Goal: Transaction & Acquisition: Purchase product/service

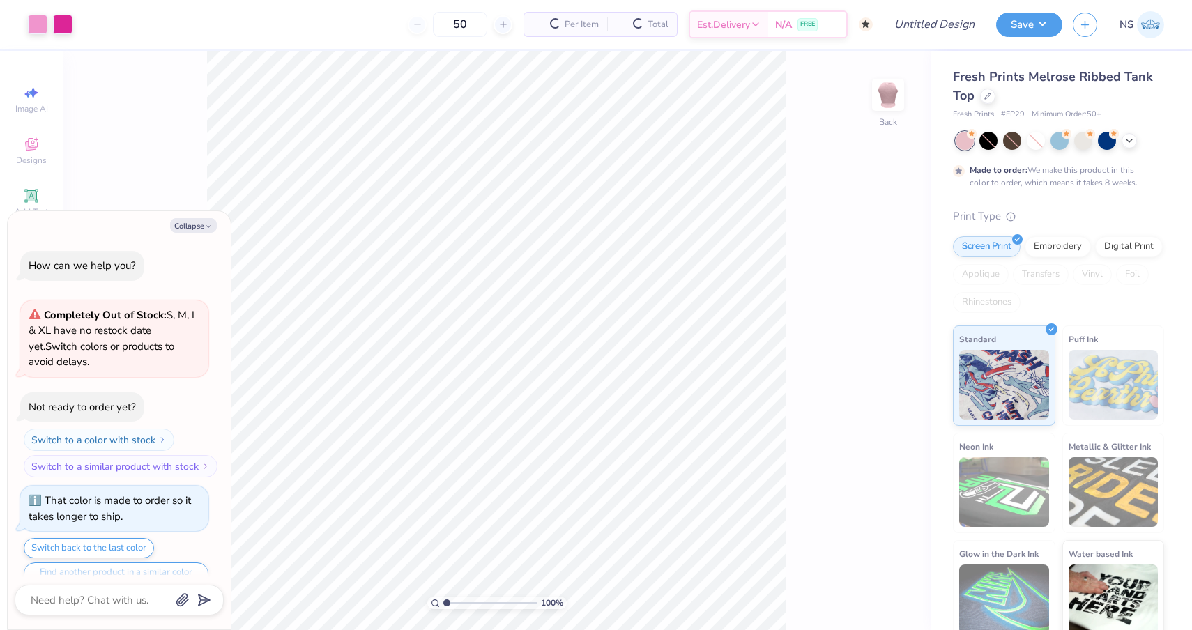
type input "50"
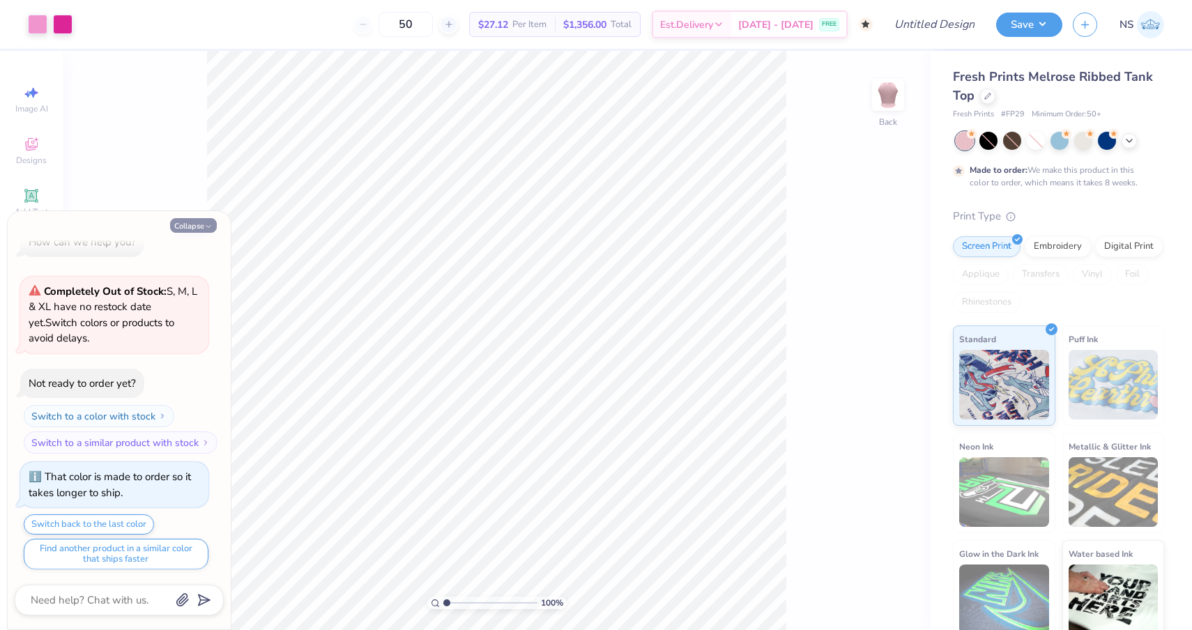
click at [197, 227] on button "Collapse" at bounding box center [193, 225] width 47 height 15
type textarea "x"
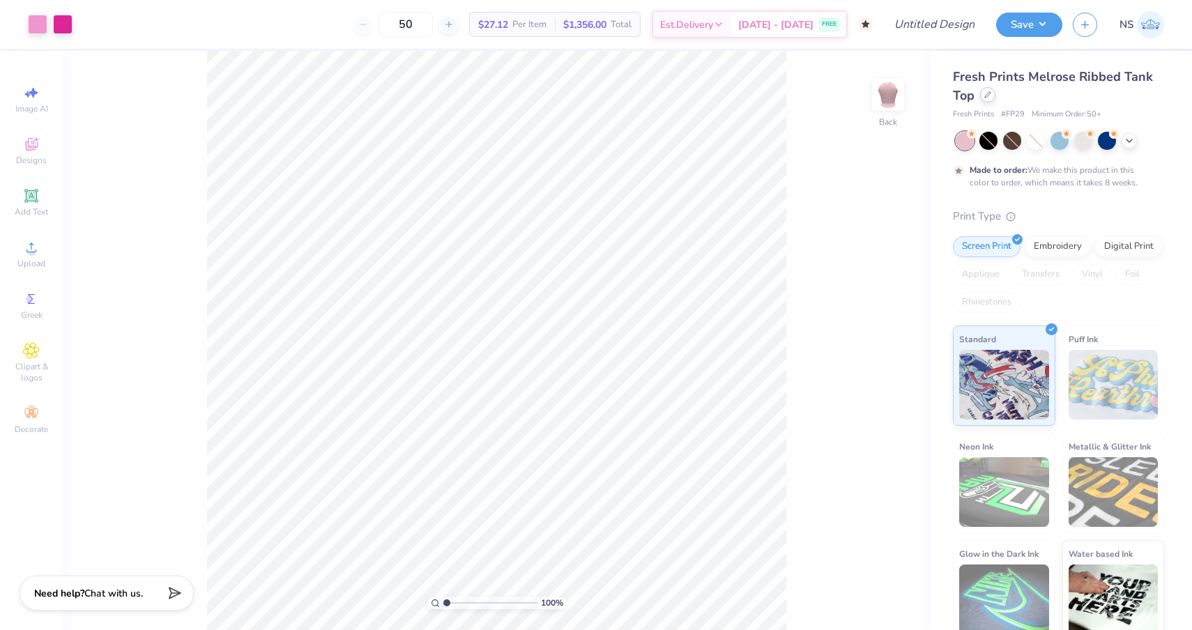
click at [989, 93] on icon at bounding box center [988, 94] width 7 height 7
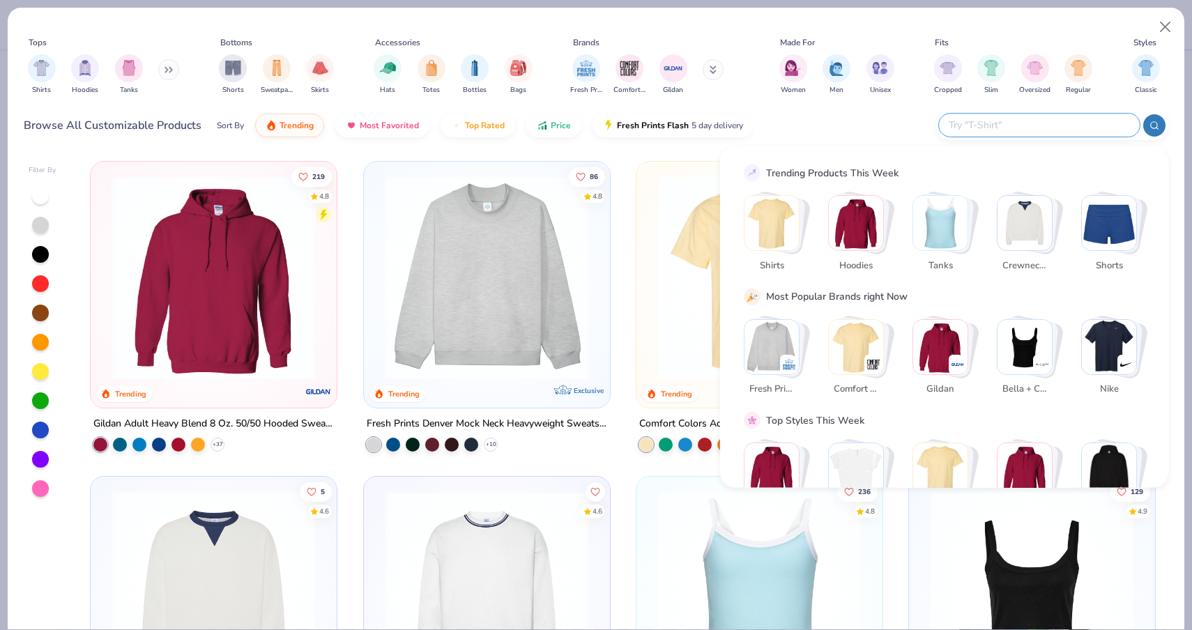
click at [1054, 132] on input "text" at bounding box center [1039, 125] width 183 height 16
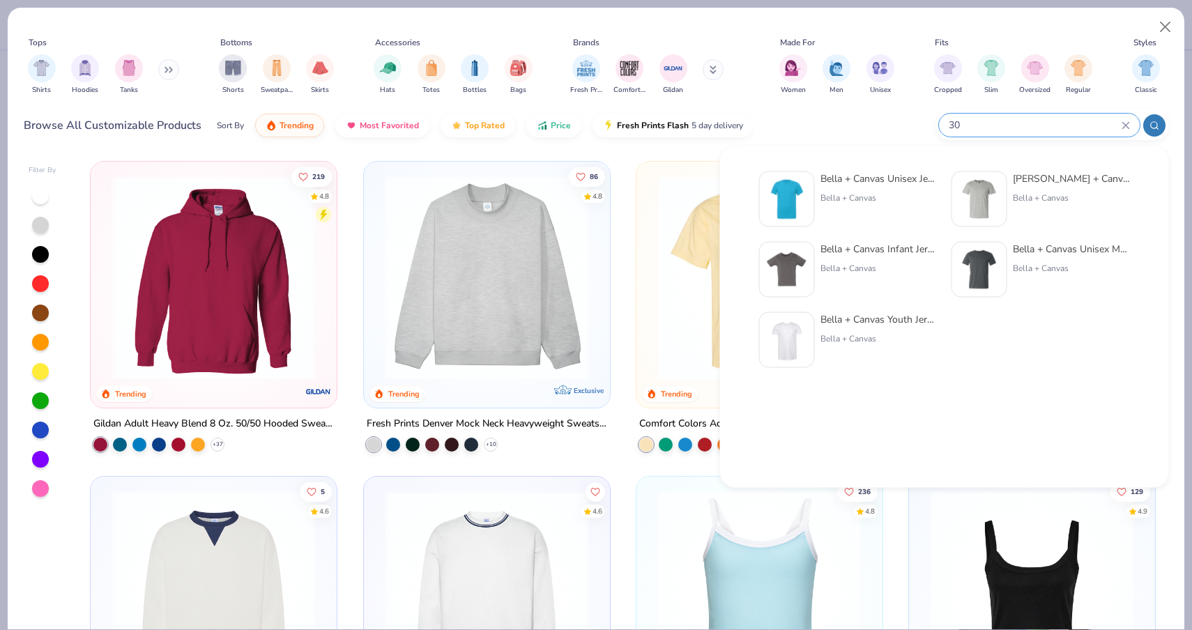
type input "3"
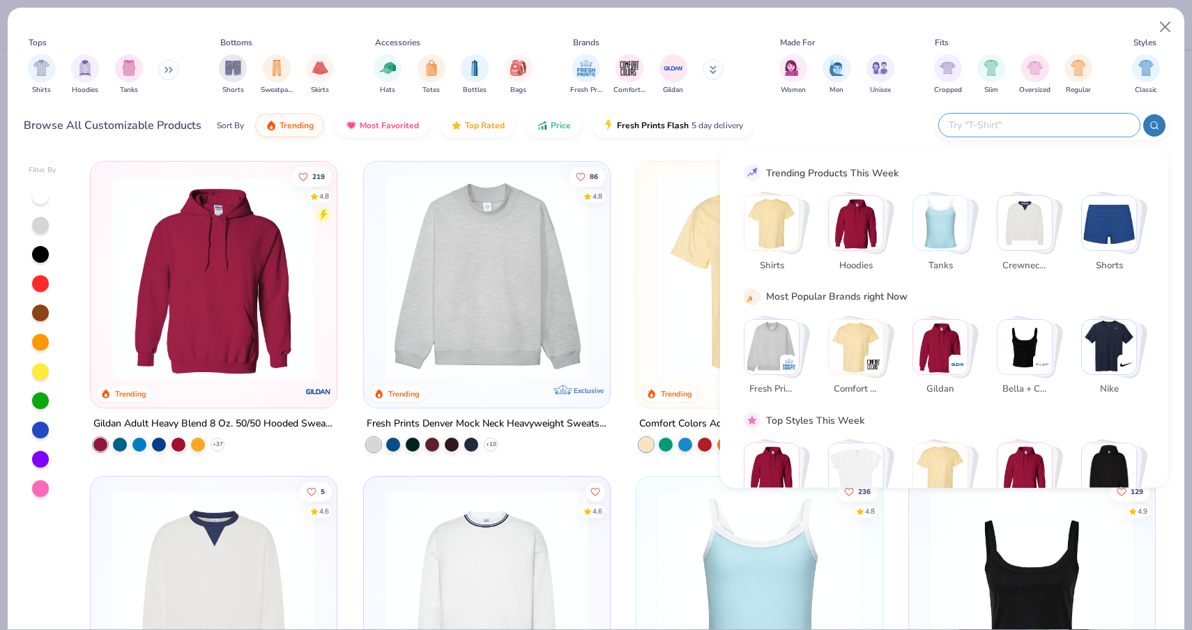
click at [719, 36] on div "Brands" at bounding box center [656, 42] width 176 height 13
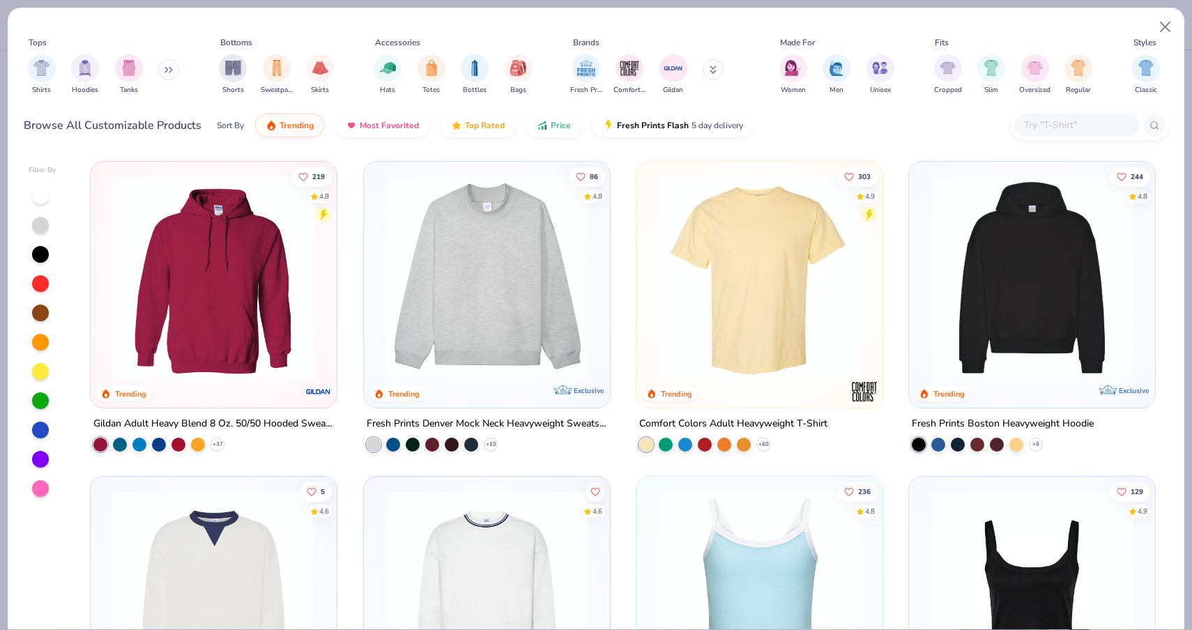
click at [1148, 126] on div at bounding box center [1154, 125] width 22 height 22
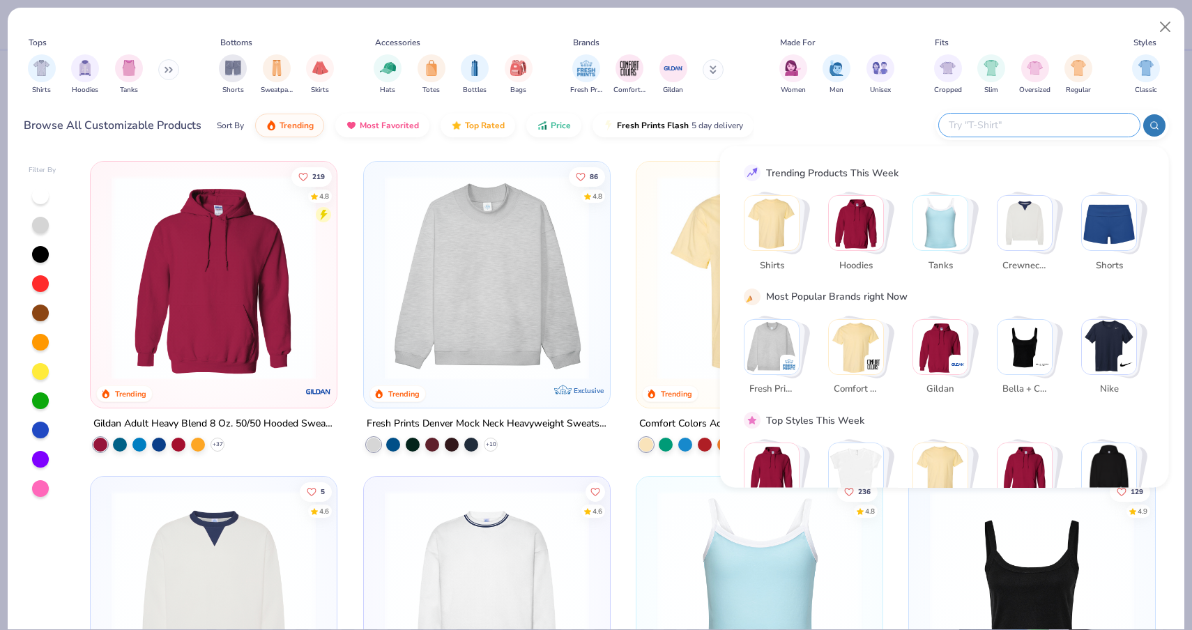
click at [667, 31] on div "Tops Shirts Hoodies Tanks Bottoms Shorts Sweatpants Skirts Accessories Hats Tot…" at bounding box center [597, 68] width 1146 height 75
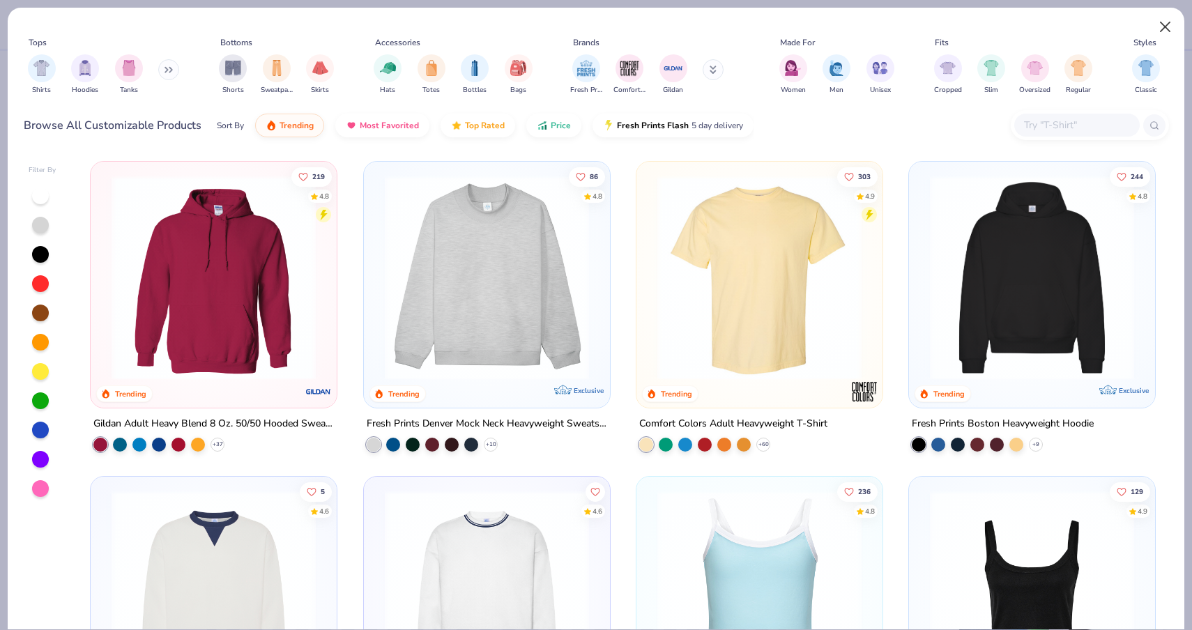
click at [1165, 22] on button "Close" at bounding box center [1166, 27] width 26 height 26
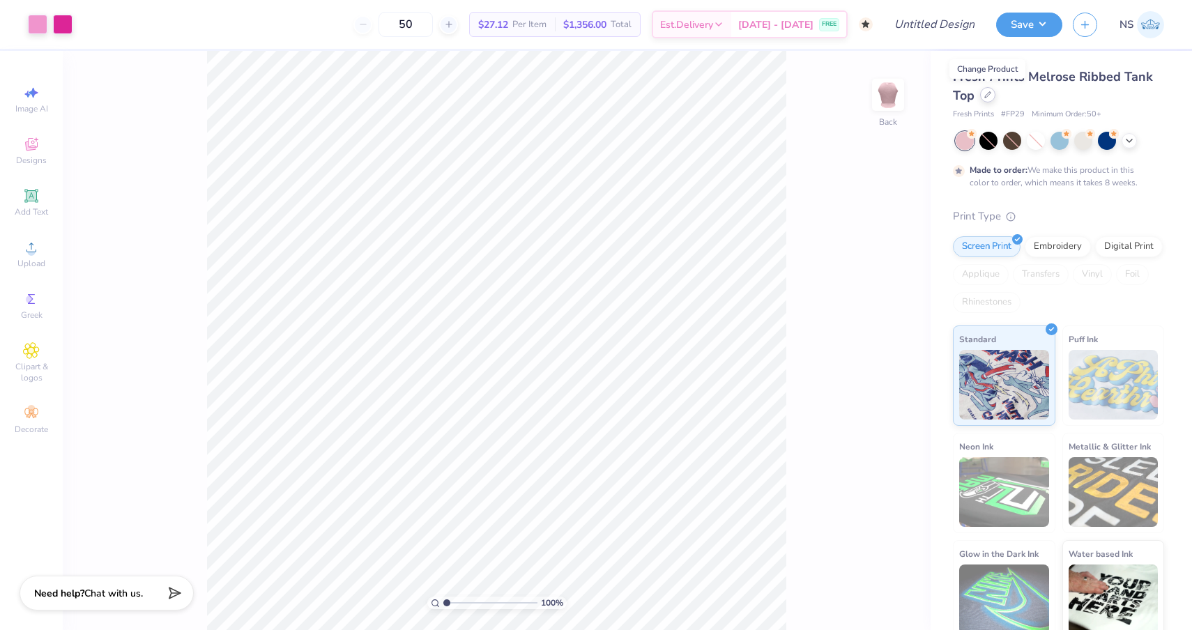
click at [991, 98] on div at bounding box center [987, 94] width 15 height 15
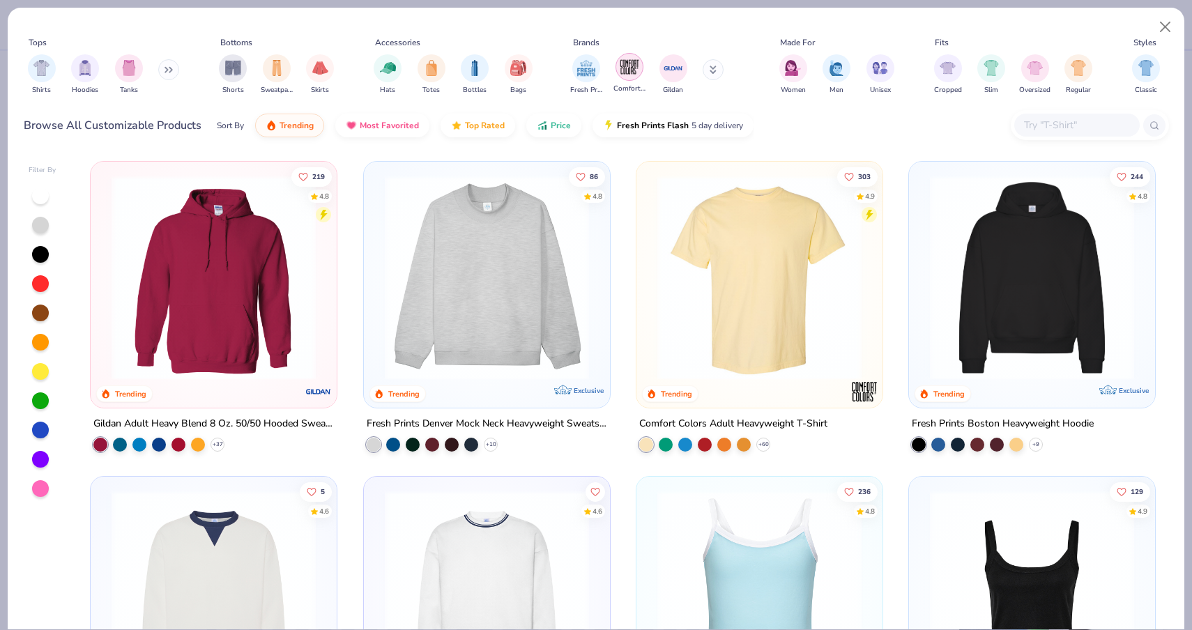
click at [630, 75] on img "filter for Comfort Colors" at bounding box center [629, 66] width 21 height 21
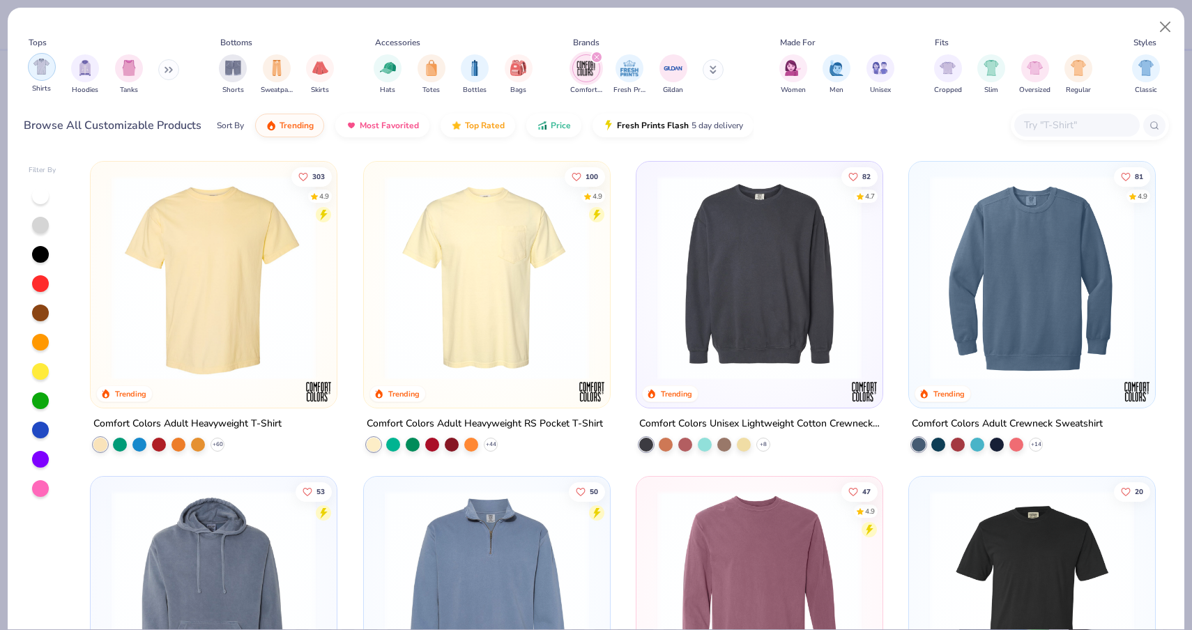
click at [41, 75] on div "filter for Shirts" at bounding box center [42, 67] width 28 height 28
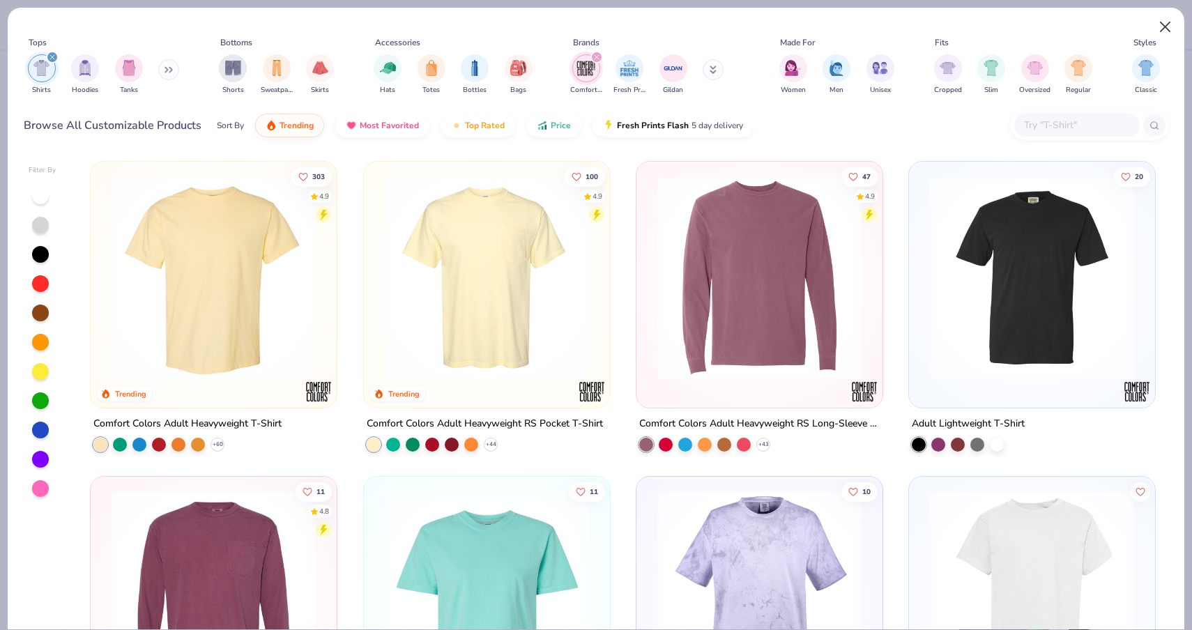
click at [1160, 20] on button "Close" at bounding box center [1166, 27] width 26 height 26
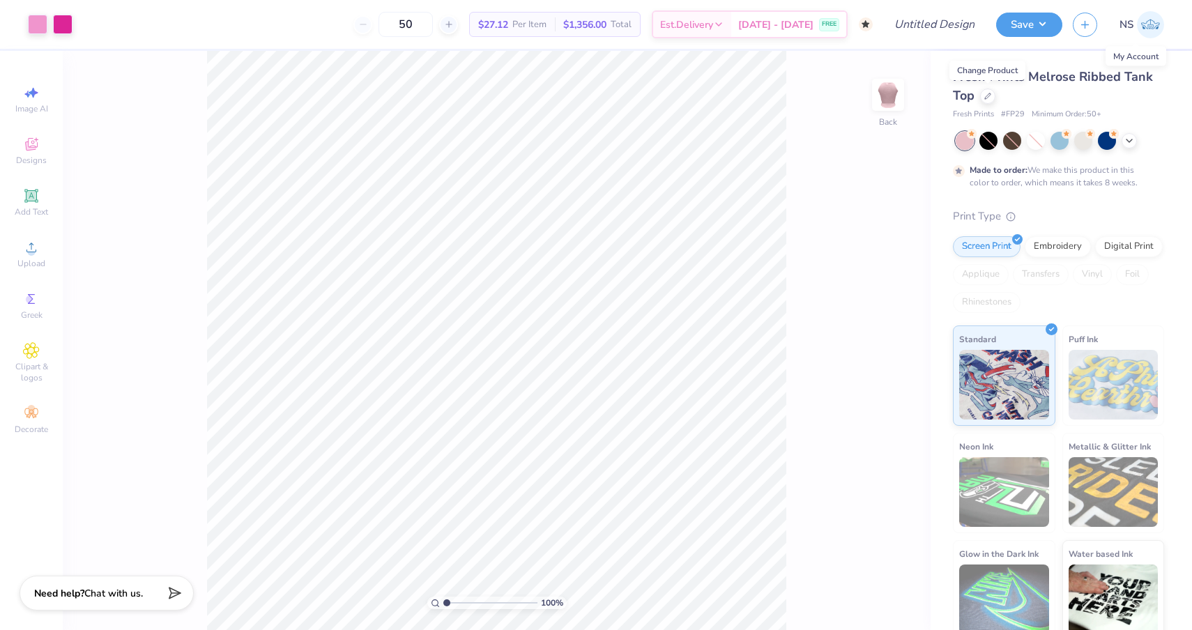
click at [1146, 31] on img at bounding box center [1150, 24] width 27 height 27
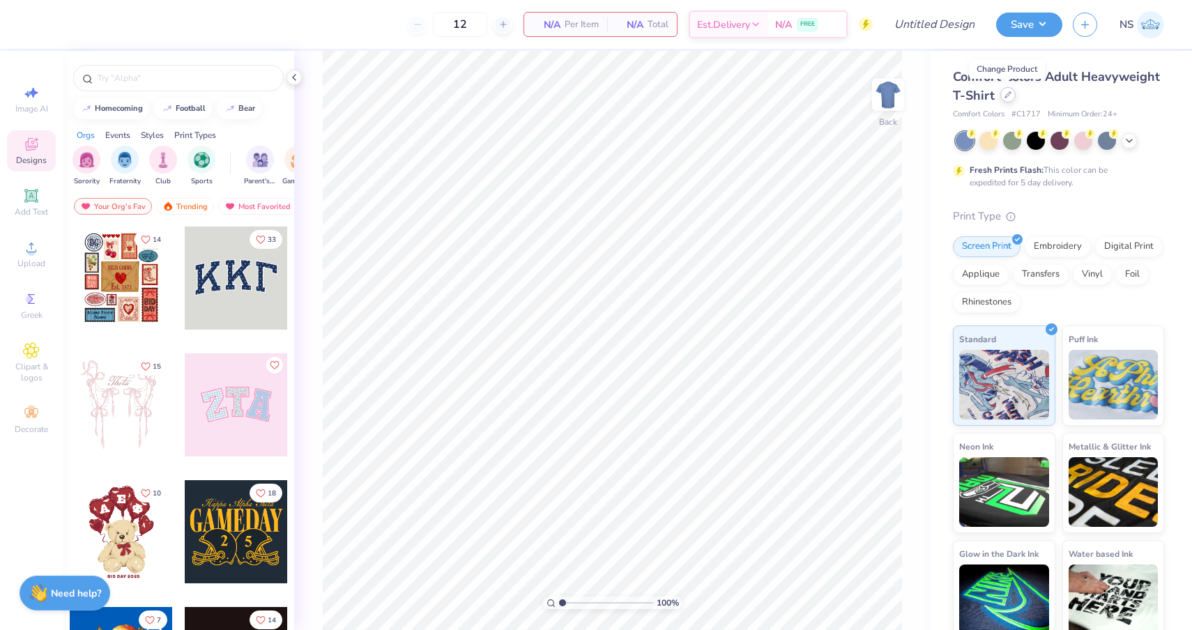
click at [1005, 96] on icon at bounding box center [1008, 94] width 7 height 7
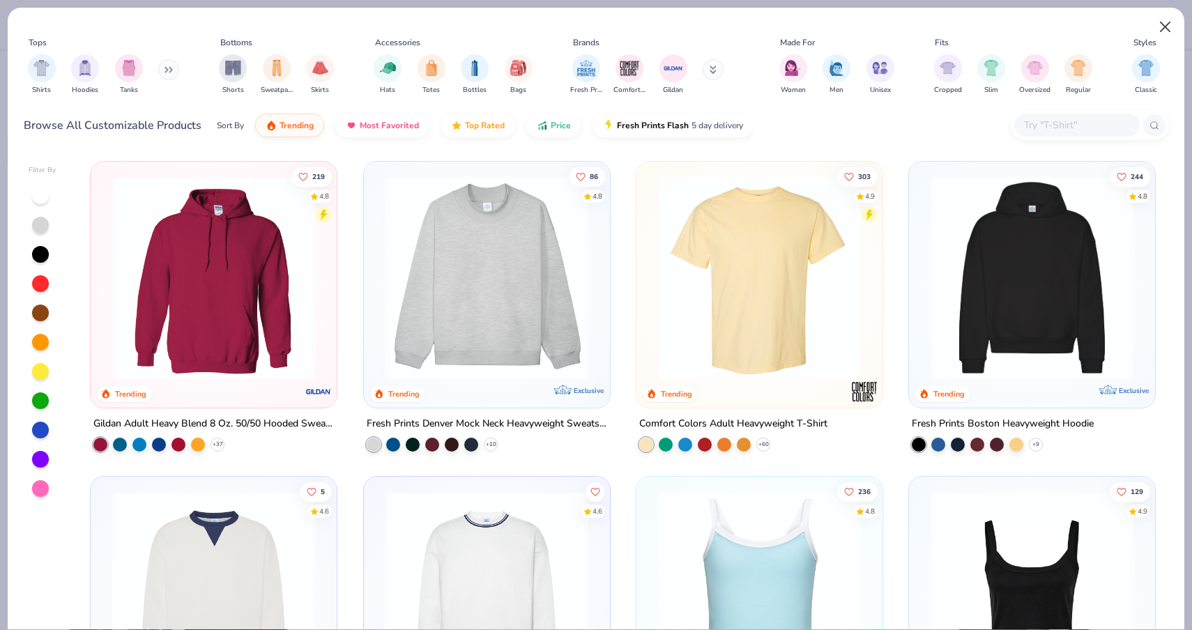
click at [1171, 25] on button "Close" at bounding box center [1166, 27] width 26 height 26
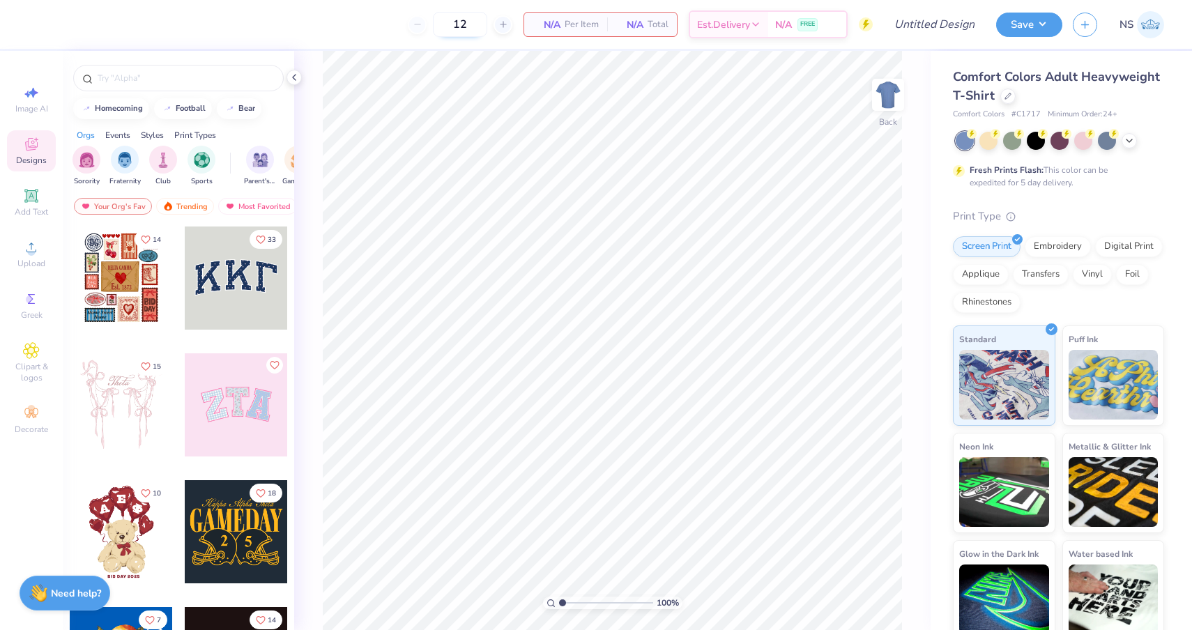
click at [466, 24] on input "12" at bounding box center [460, 24] width 54 height 25
type input "1"
type input "150"
click at [1009, 96] on icon at bounding box center [1008, 94] width 7 height 7
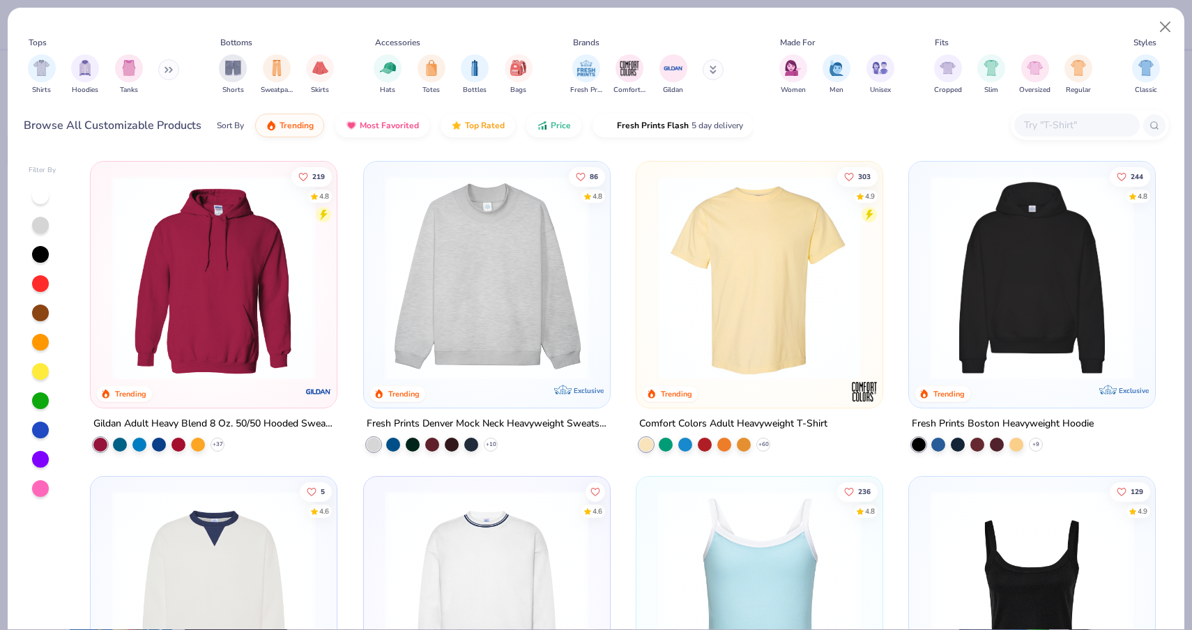
click at [1039, 121] on input "text" at bounding box center [1076, 125] width 107 height 16
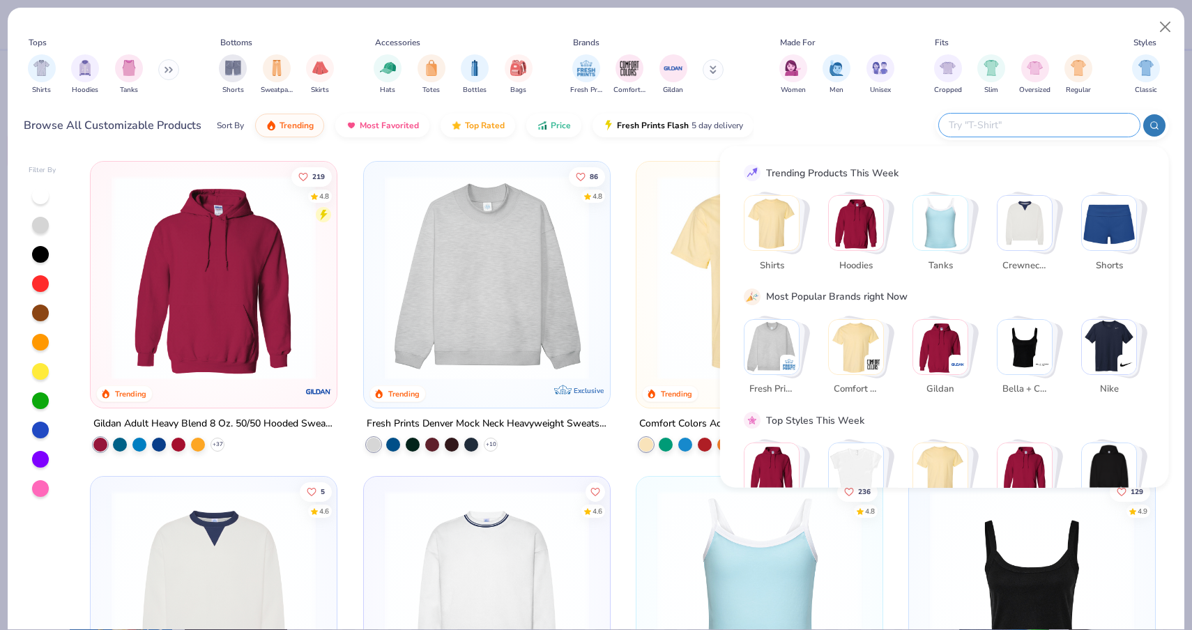
type input "c"
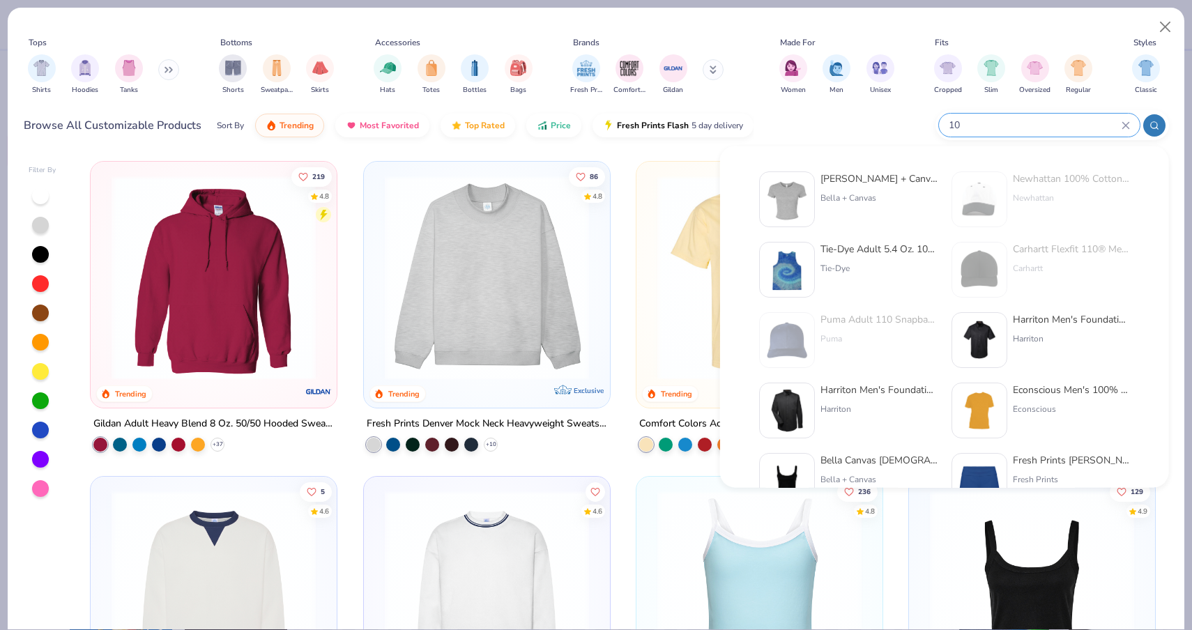
type input "1"
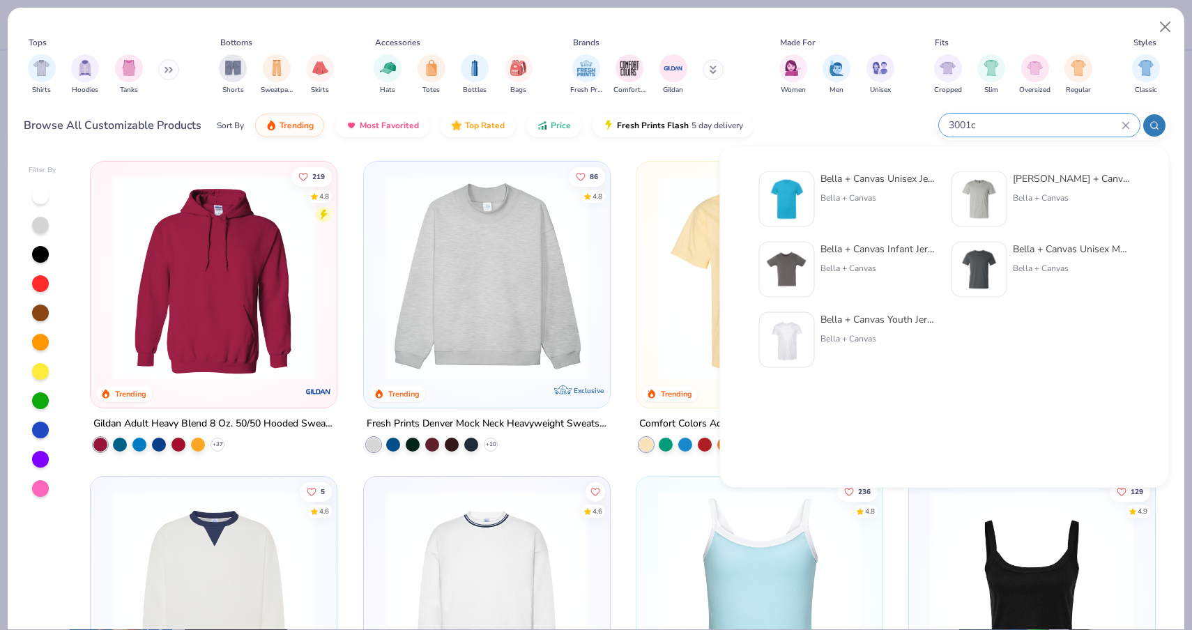
type input "3001c"
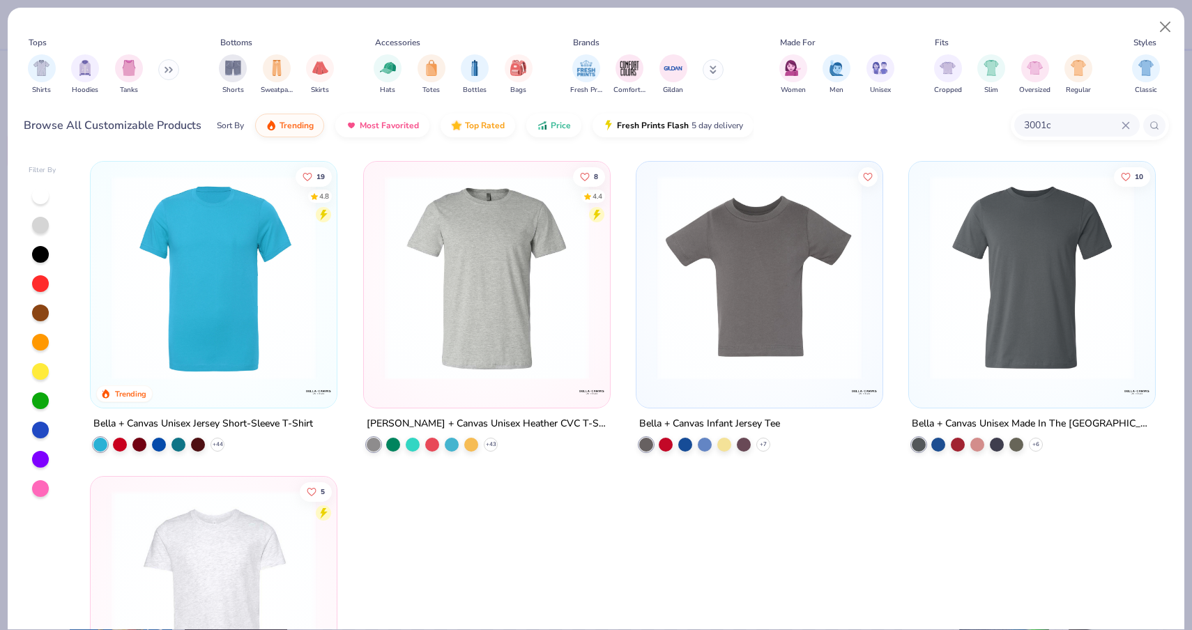
click at [230, 261] on img at bounding box center [214, 278] width 218 height 204
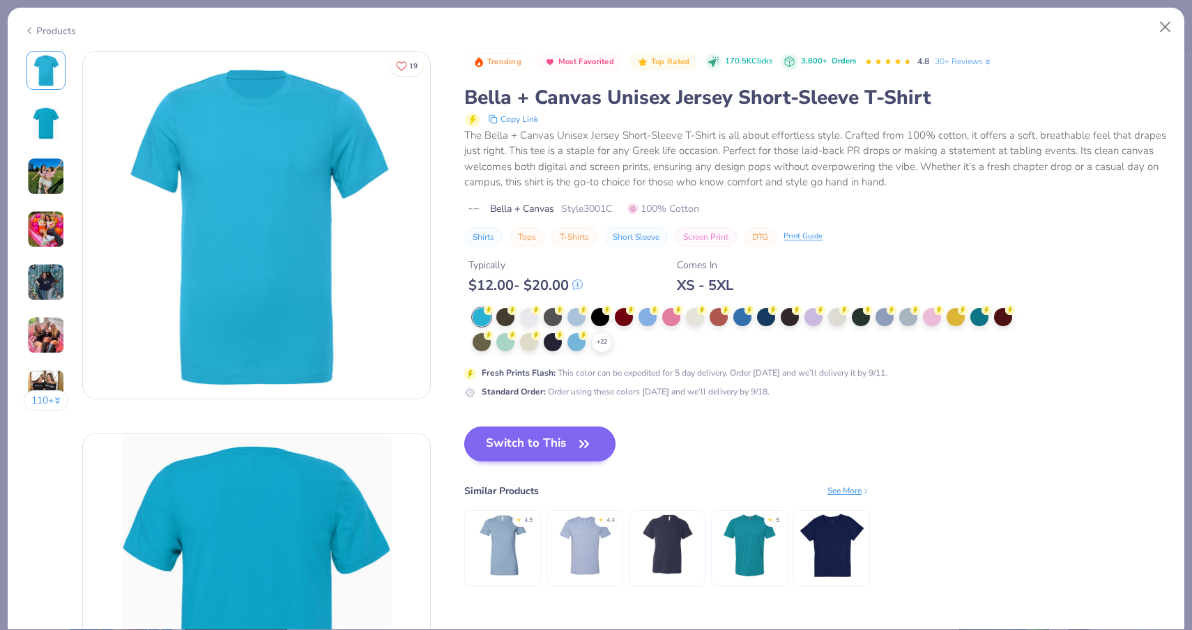
click at [529, 429] on button "Switch to This" at bounding box center [539, 444] width 151 height 35
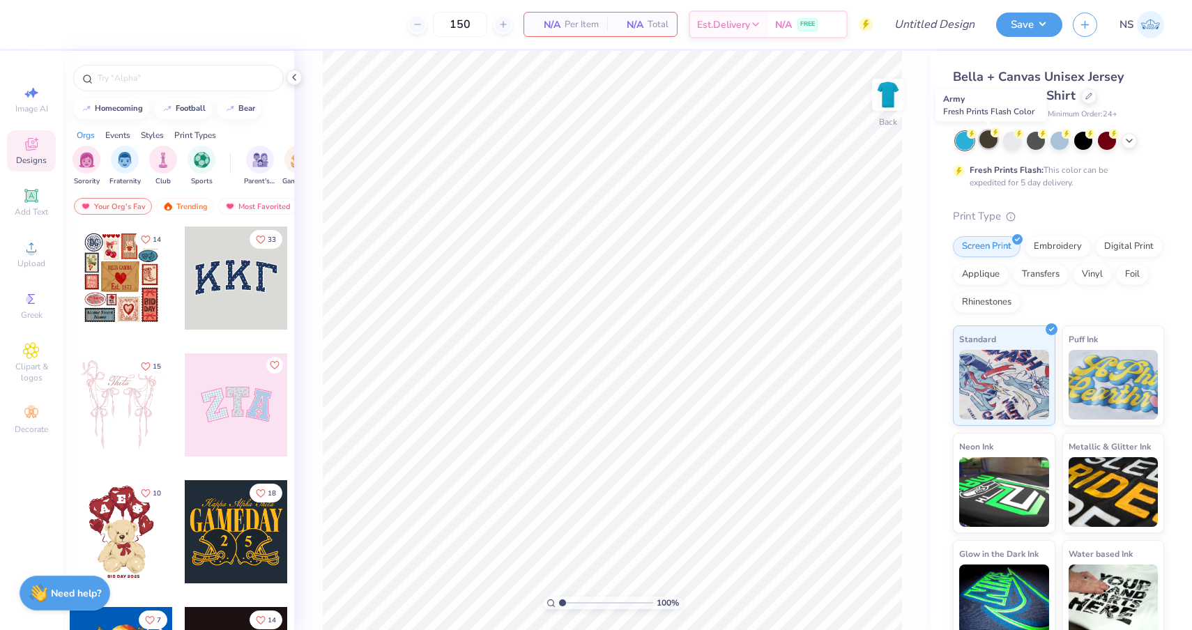
click at [988, 142] on div at bounding box center [989, 139] width 18 height 18
click at [1081, 143] on div at bounding box center [1083, 139] width 18 height 18
click at [454, 24] on input "150" at bounding box center [460, 24] width 54 height 25
type input "50"
click at [698, 50] on div "50 N/A Per Item N/A Total Est. Delivery N/A FREE Design Title Save NS Image AI …" at bounding box center [596, 315] width 1192 height 630
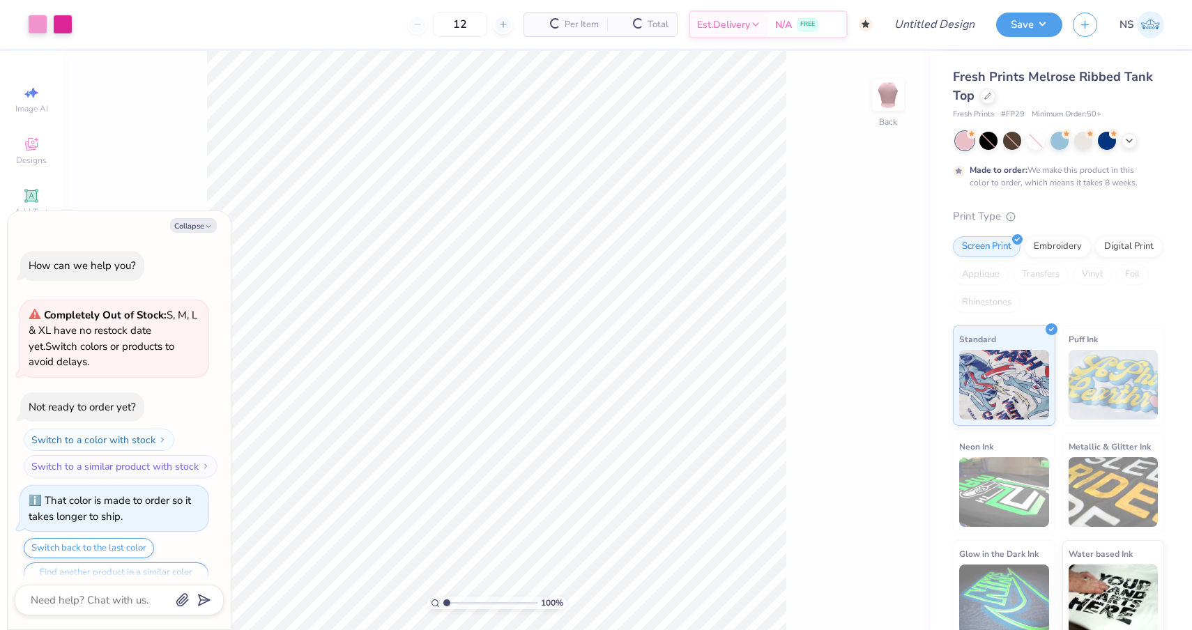
type input "50"
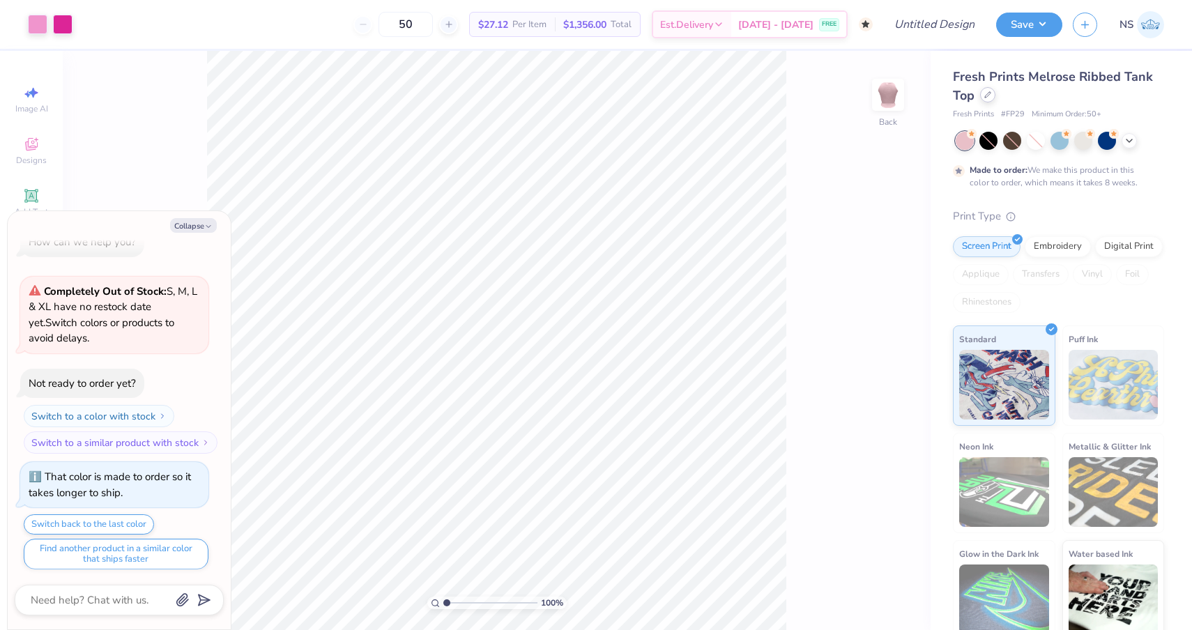
click at [988, 97] on icon at bounding box center [988, 94] width 7 height 7
type textarea "x"
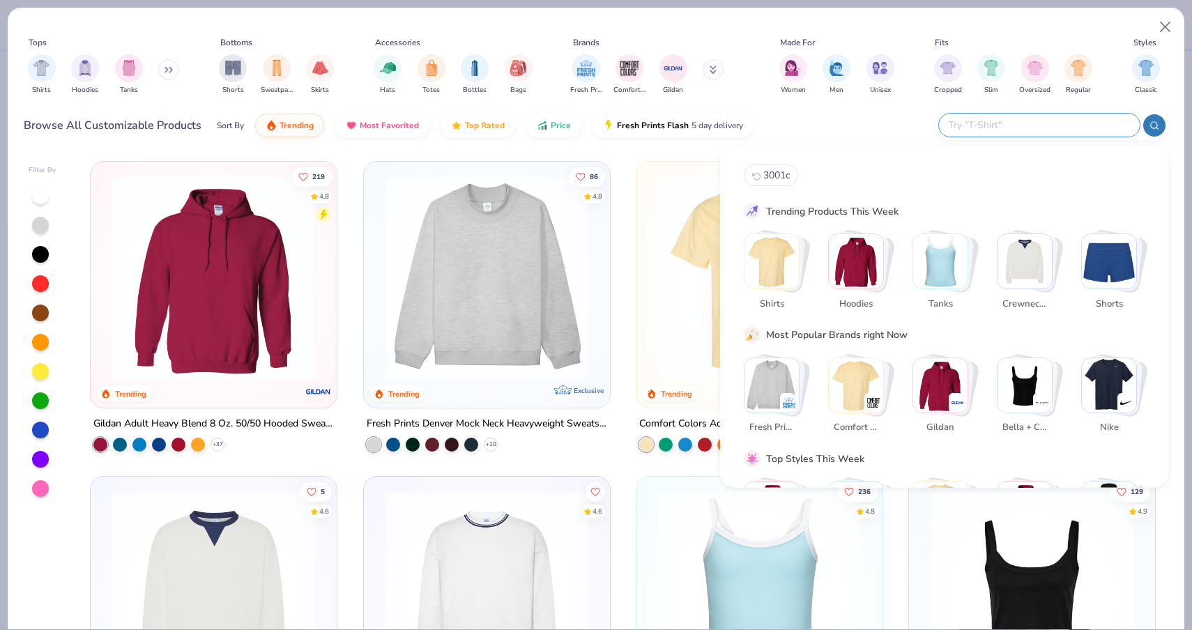
click at [1072, 127] on input "text" at bounding box center [1039, 125] width 183 height 16
type input "3001c"
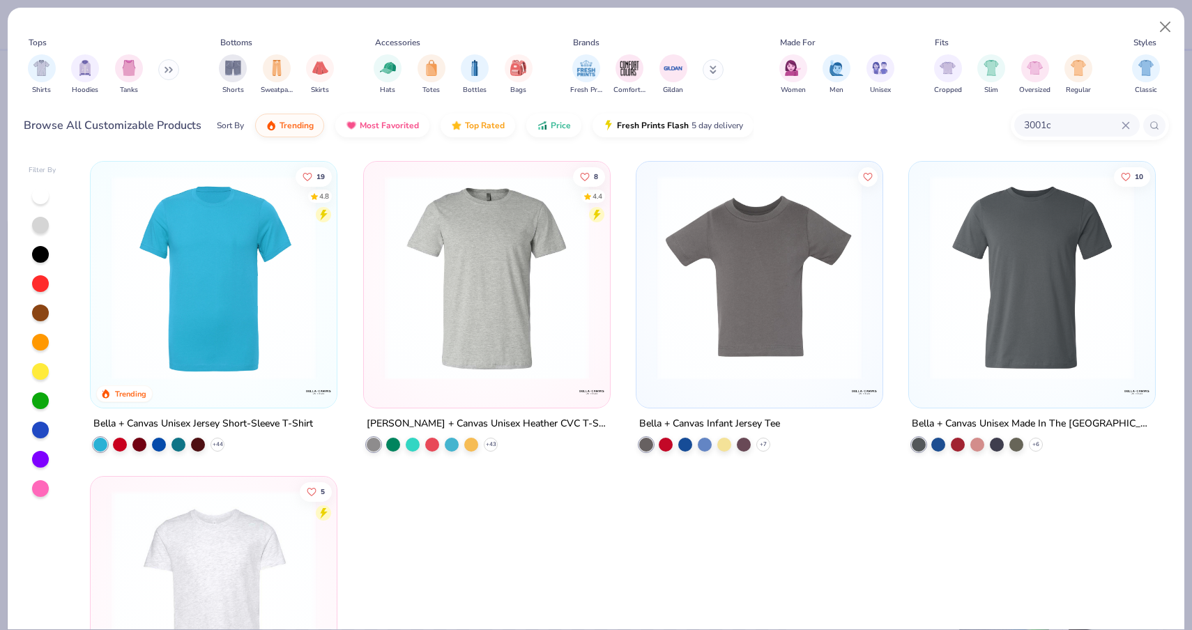
click at [237, 271] on img at bounding box center [214, 278] width 218 height 204
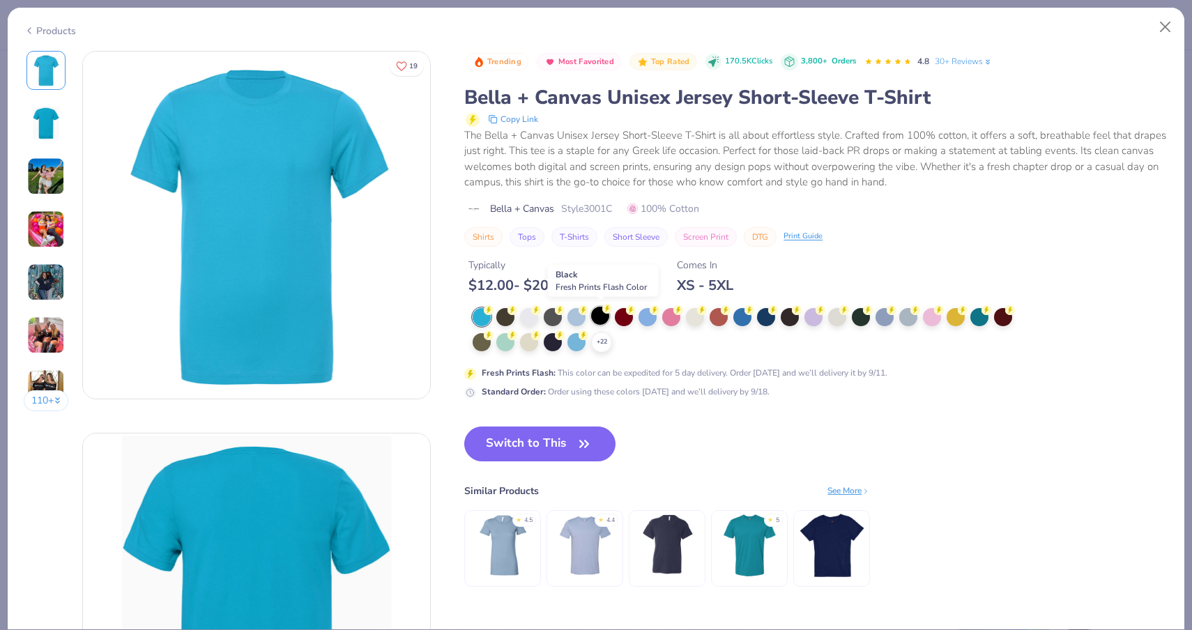
click at [600, 317] on div at bounding box center [600, 316] width 18 height 18
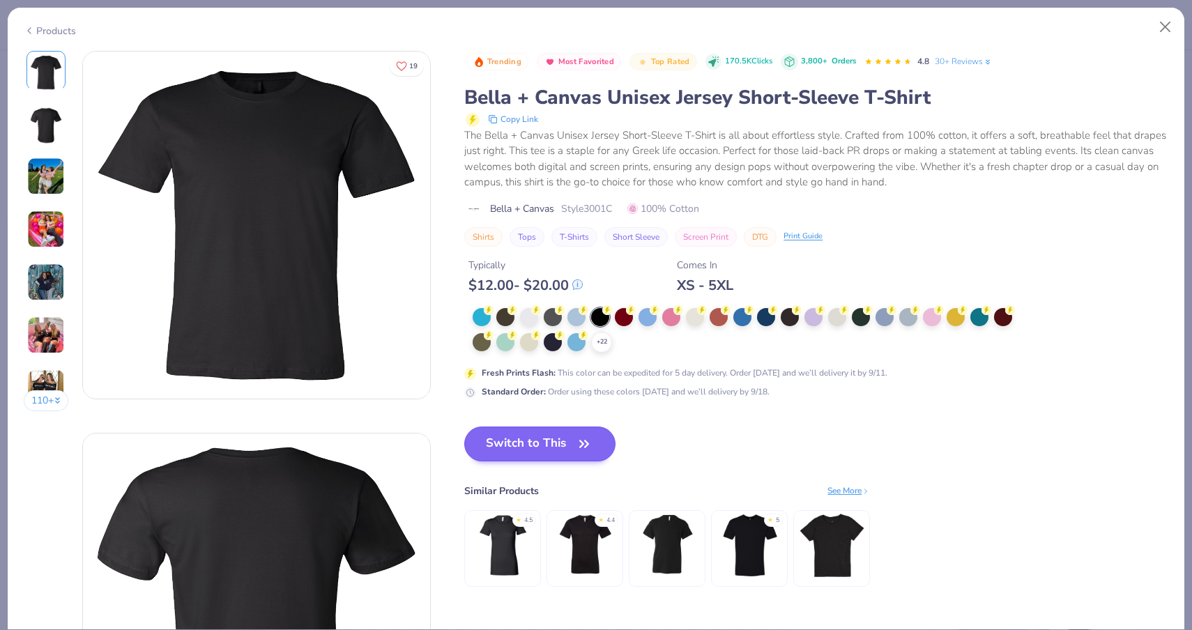
click at [557, 436] on button "Switch to This" at bounding box center [539, 444] width 151 height 35
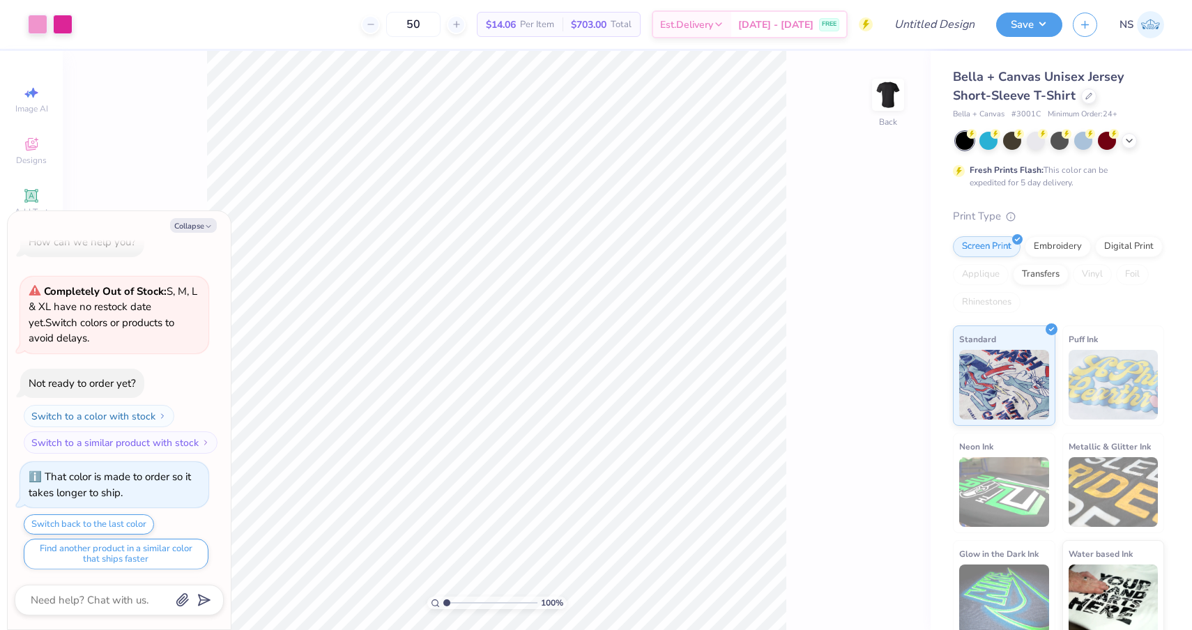
scroll to position [107, 0]
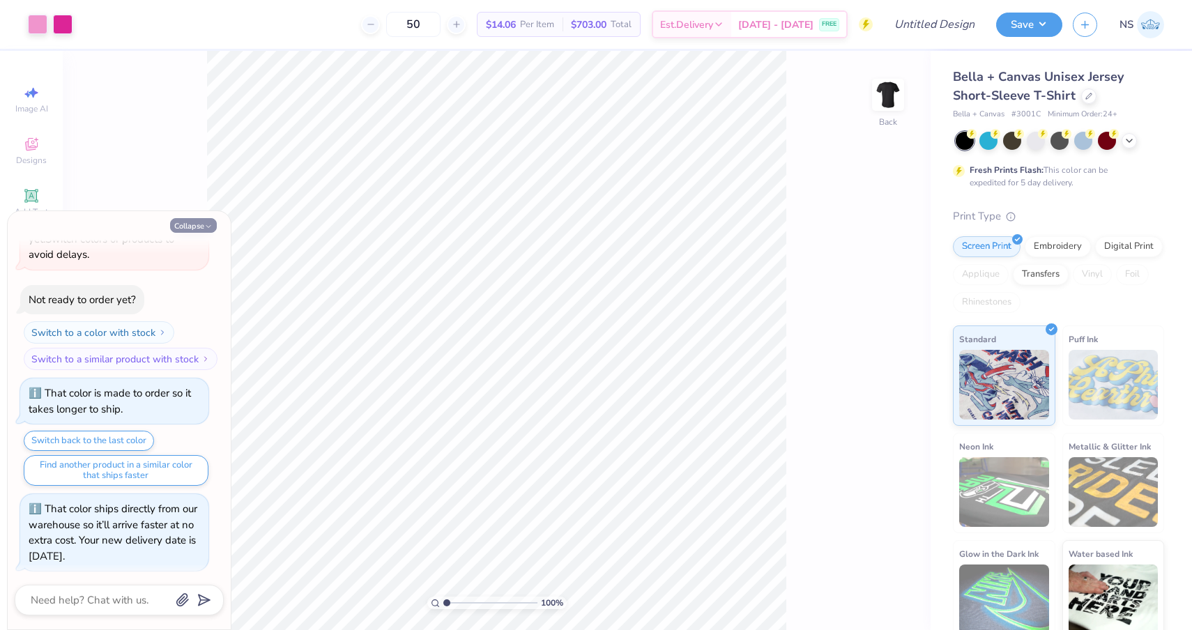
click at [201, 226] on button "Collapse" at bounding box center [193, 225] width 47 height 15
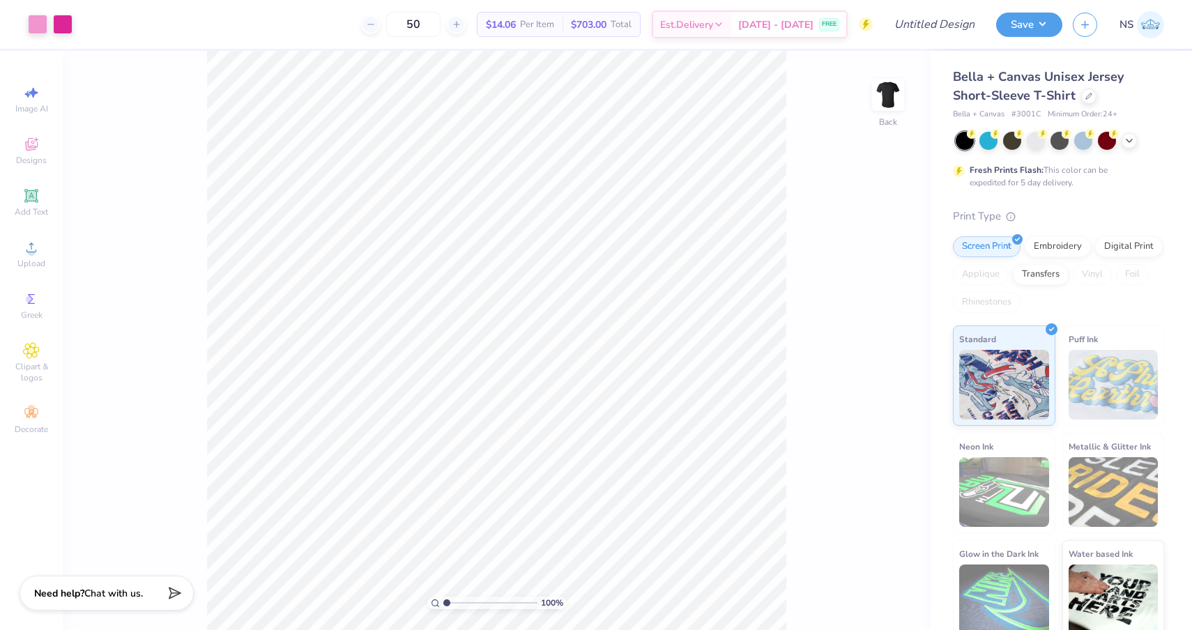
type textarea "x"
click at [774, 26] on span "Sep 16 - 19" at bounding box center [775, 27] width 75 height 15
click at [757, 26] on div "Sep 16 - 19 FREE" at bounding box center [788, 26] width 115 height 25
click at [783, 14] on div "Sep 16 - 19 FREE" at bounding box center [788, 26] width 115 height 25
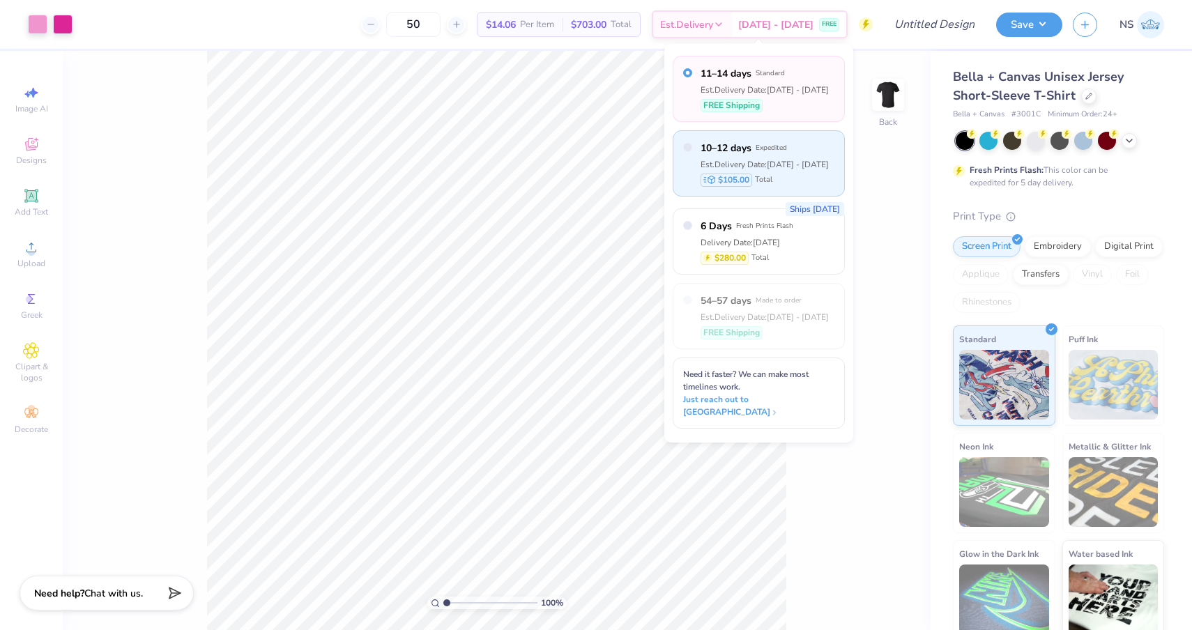
click at [777, 178] on div "$105.00 Total" at bounding box center [765, 180] width 128 height 13
radio input "false"
radio input "true"
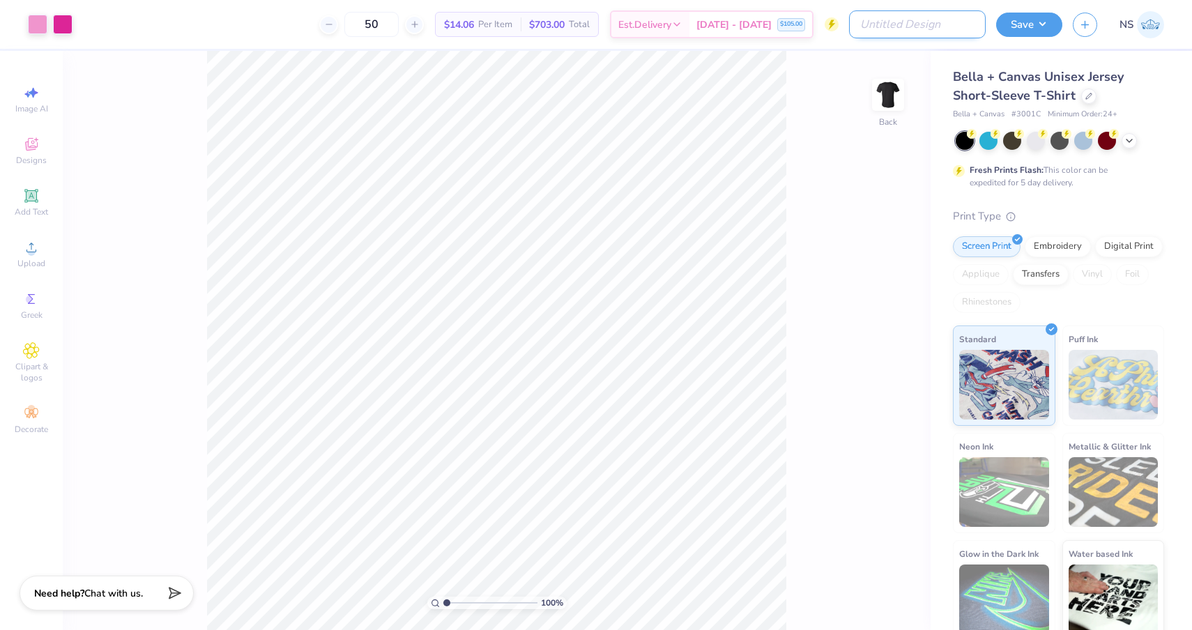
click at [936, 25] on input "Design Title" at bounding box center [917, 24] width 137 height 28
type input "design 1"
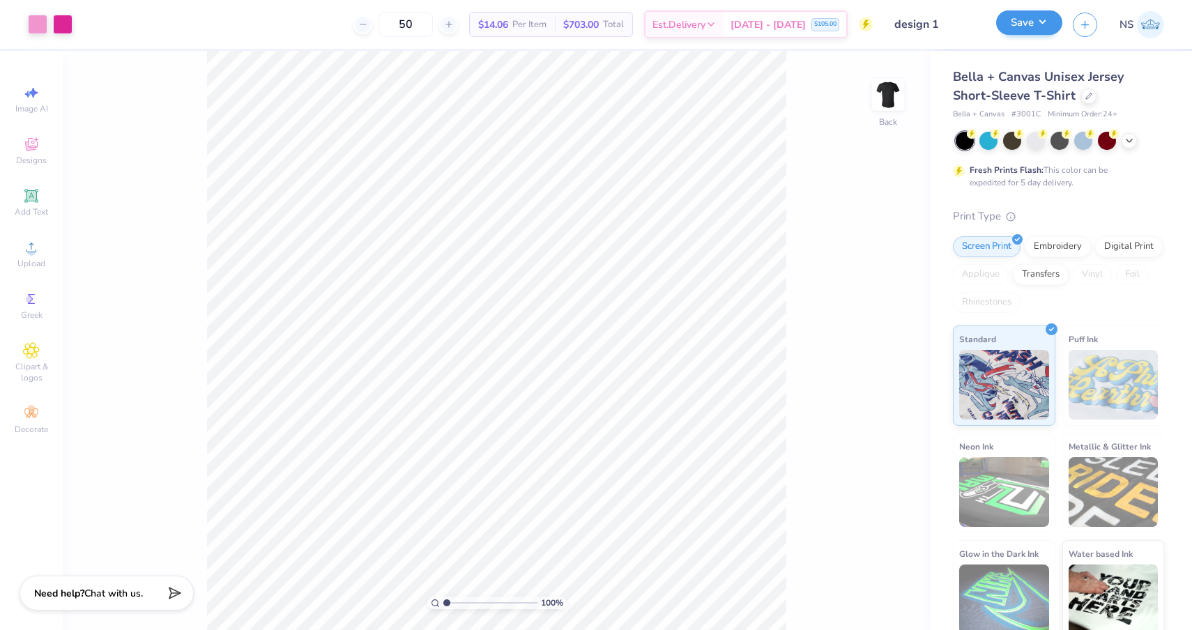
click at [1015, 32] on button "Save" at bounding box center [1029, 22] width 66 height 24
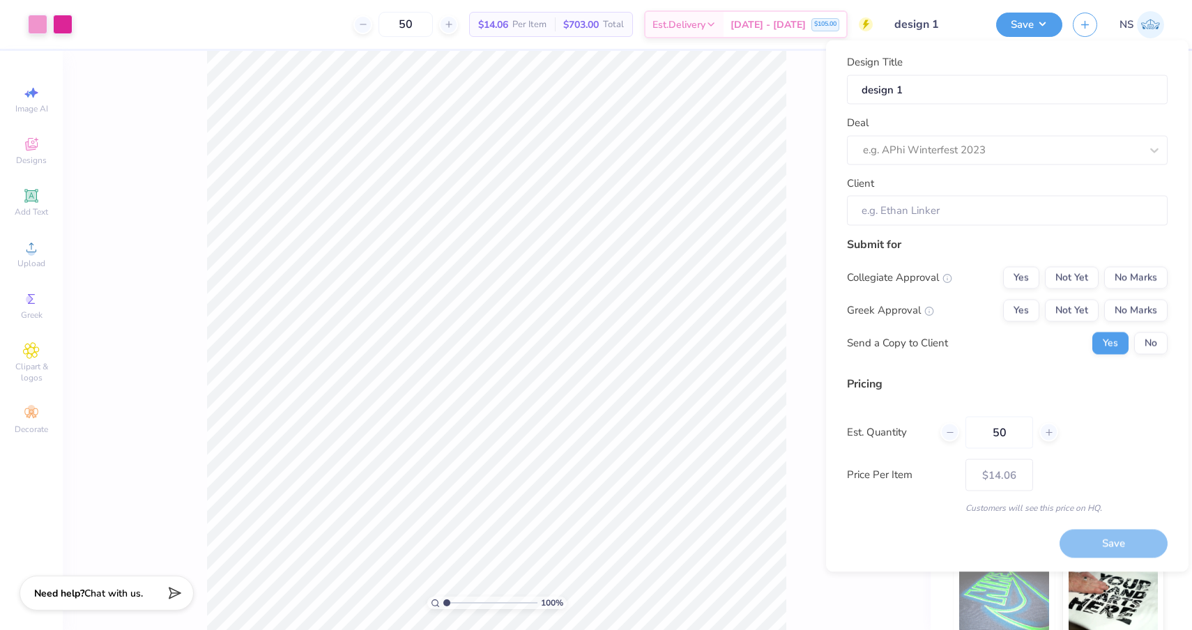
click at [803, 174] on div "100 % Back" at bounding box center [497, 340] width 868 height 579
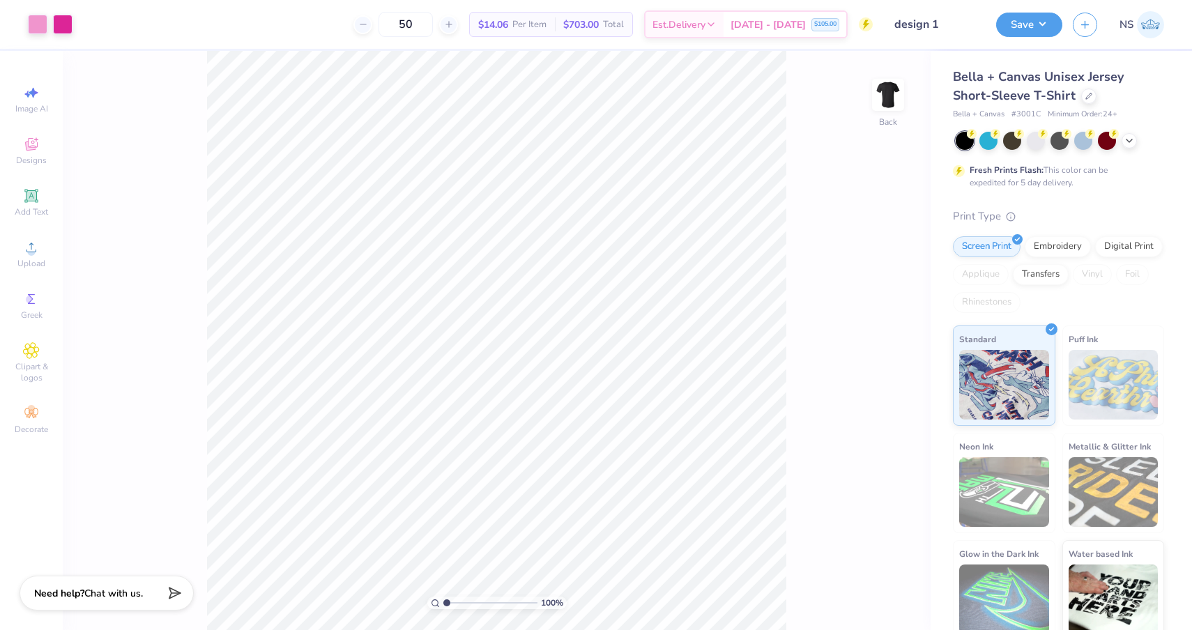
click at [1139, 22] on img at bounding box center [1150, 24] width 27 height 27
click at [547, 22] on span "Per Item" at bounding box center [529, 24] width 34 height 15
click at [508, 24] on span "$14.06" at bounding box center [493, 24] width 30 height 15
click at [1086, 24] on icon "button" at bounding box center [1085, 23] width 12 height 12
